Goal: Navigation & Orientation: Go to known website

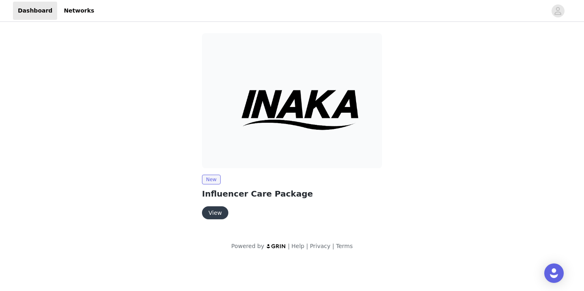
click at [215, 213] on button "View" at bounding box center [215, 212] width 26 height 13
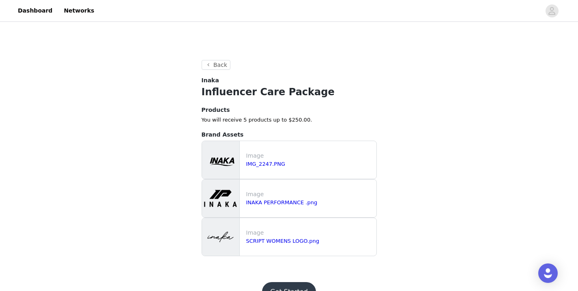
scroll to position [185, 0]
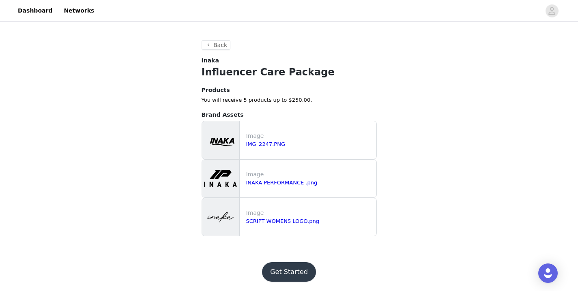
click at [286, 272] on button "Get Started" at bounding box center [289, 271] width 54 height 19
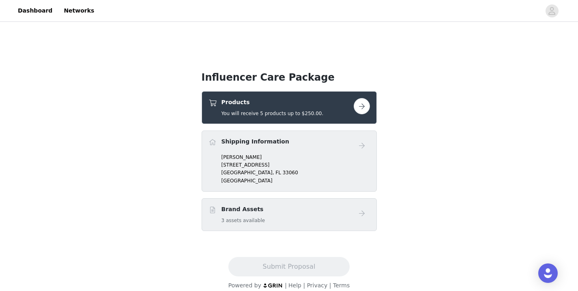
scroll to position [163, 0]
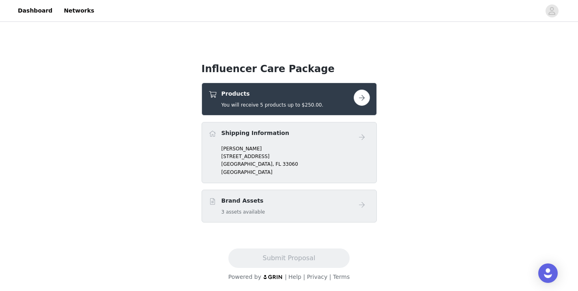
click at [363, 99] on button "button" at bounding box center [362, 98] width 16 height 16
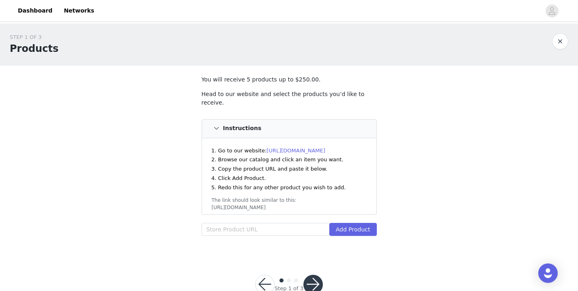
click at [297, 148] on link "[URL][DOMAIN_NAME]" at bounding box center [295, 151] width 59 height 6
